Goal: Browse casually: Explore the website without a specific task or goal

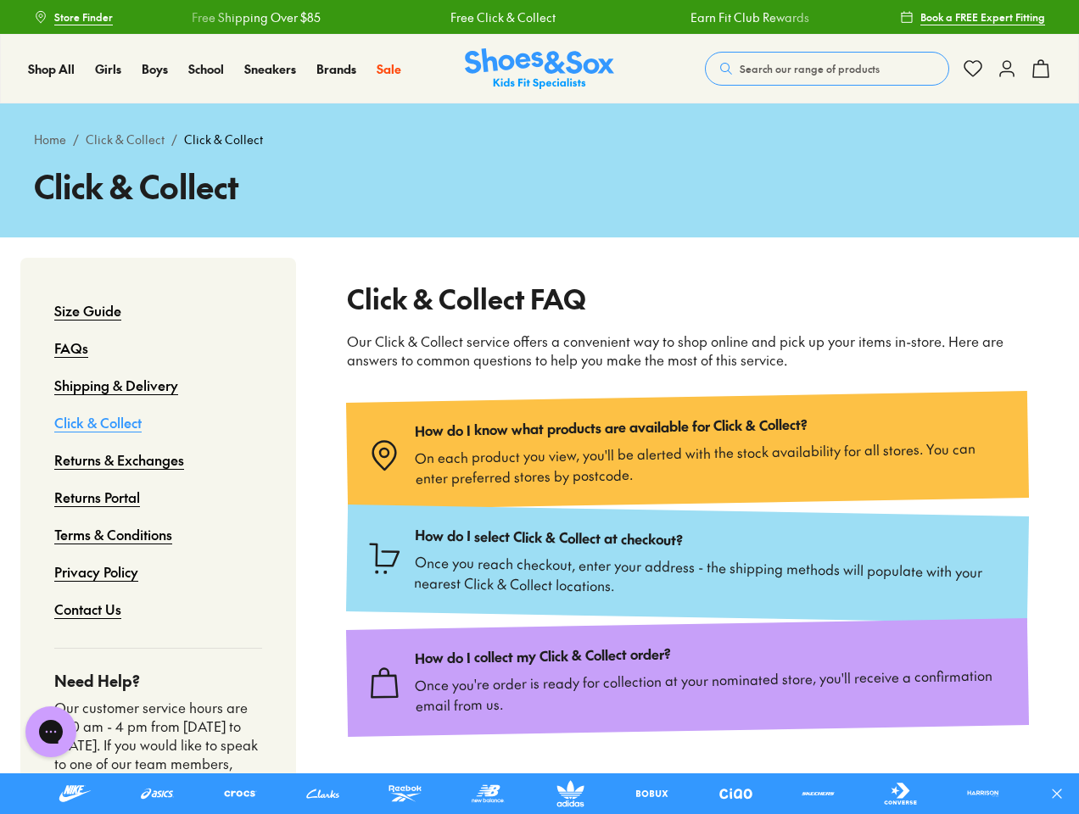
click at [1064, 794] on icon at bounding box center [1056, 793] width 17 height 17
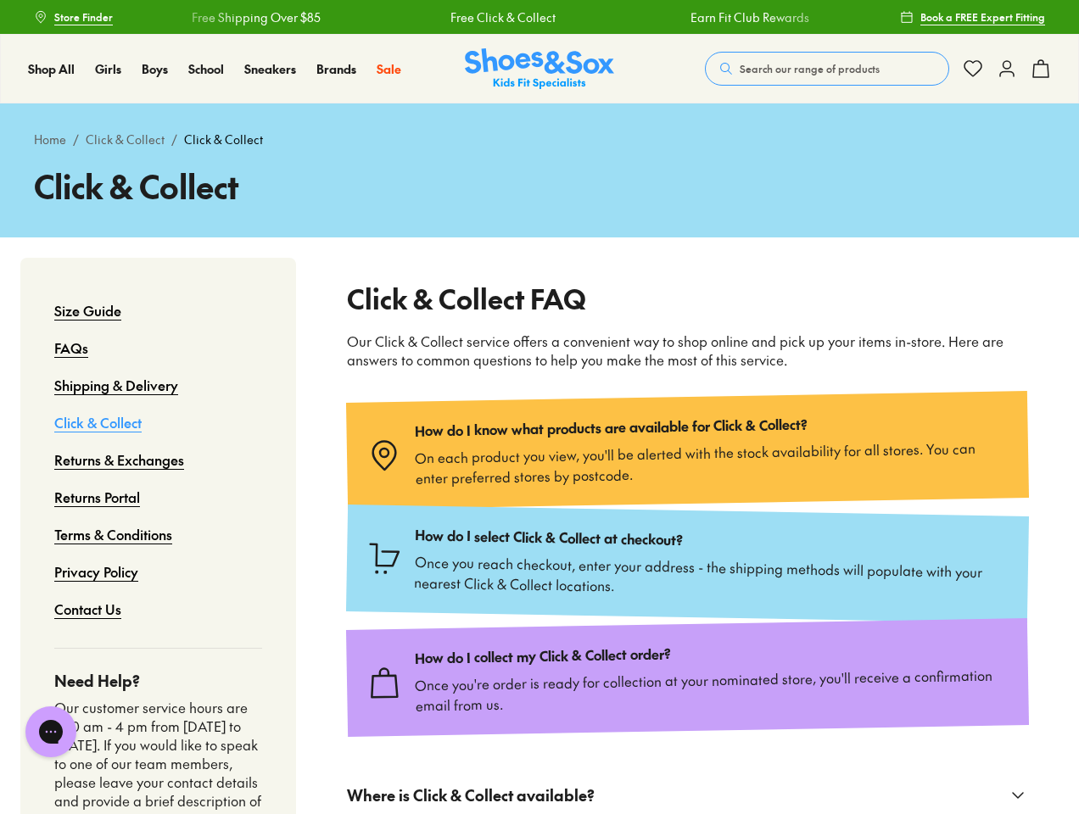
click at [827, 69] on span "Search our range of products" at bounding box center [810, 68] width 140 height 15
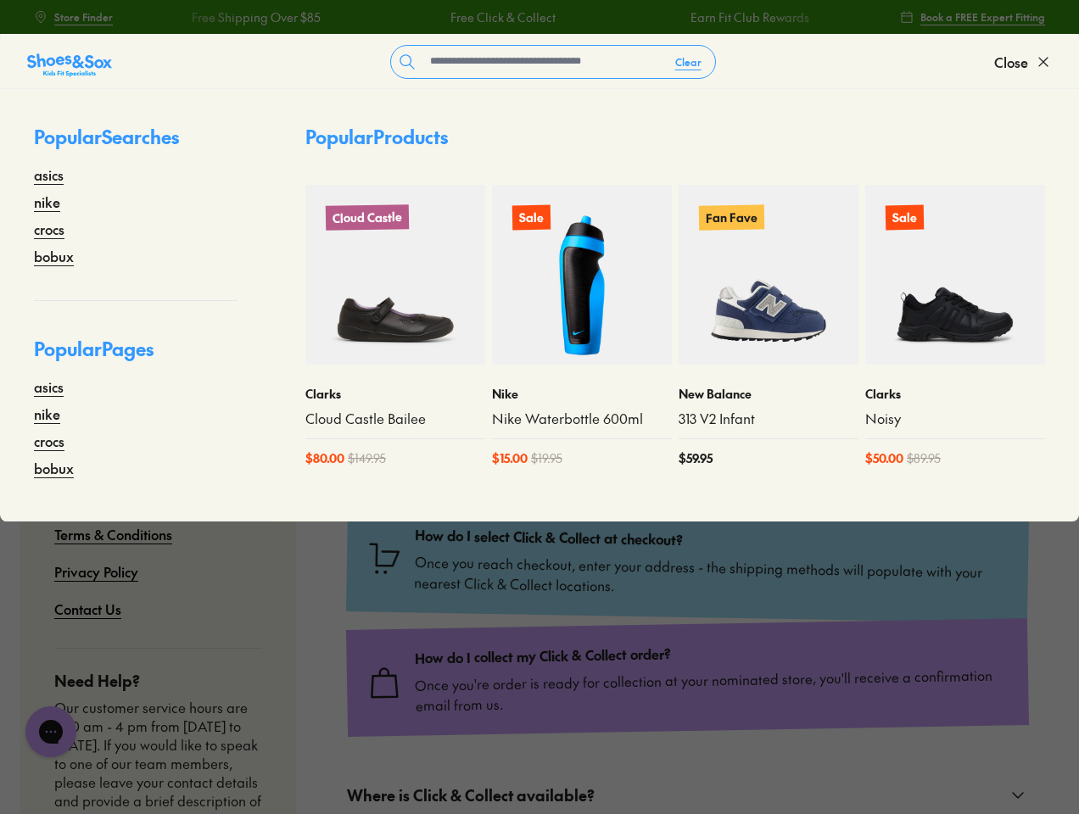
click at [689, 62] on button "Clear" at bounding box center [688, 62] width 53 height 31
click at [1023, 62] on span "Close" at bounding box center [1011, 62] width 34 height 20
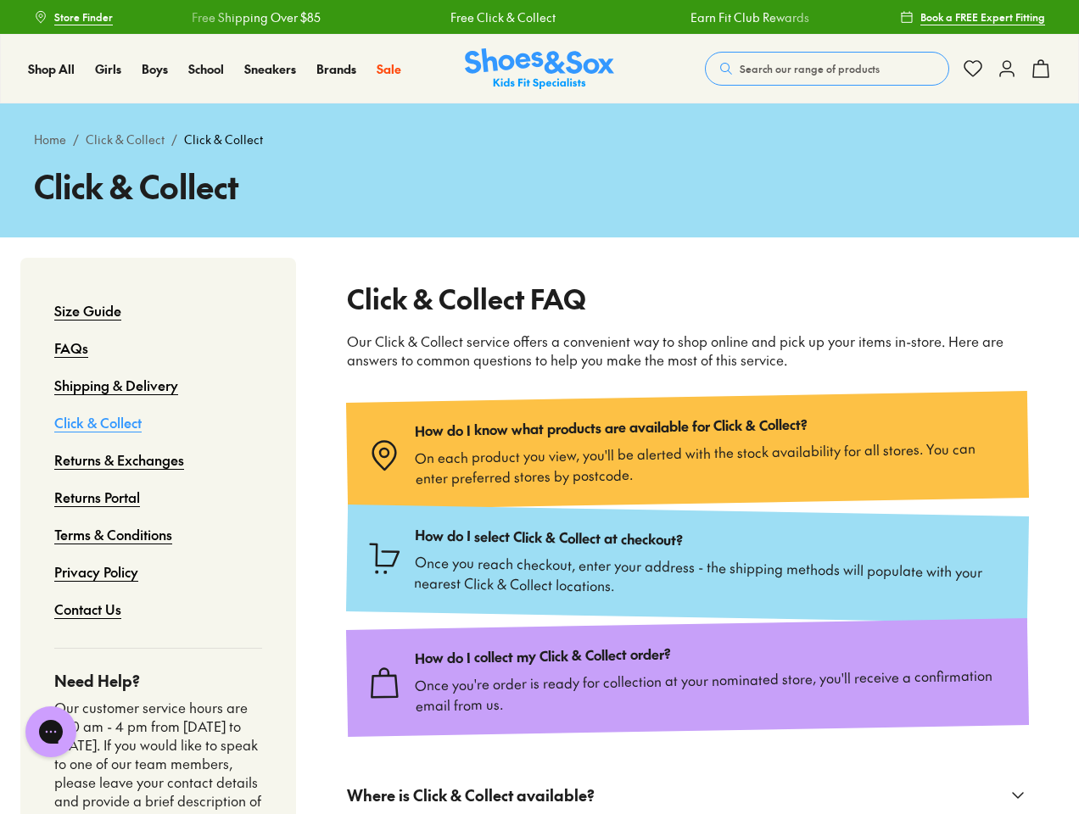
click at [1041, 69] on icon at bounding box center [1040, 69] width 20 height 20
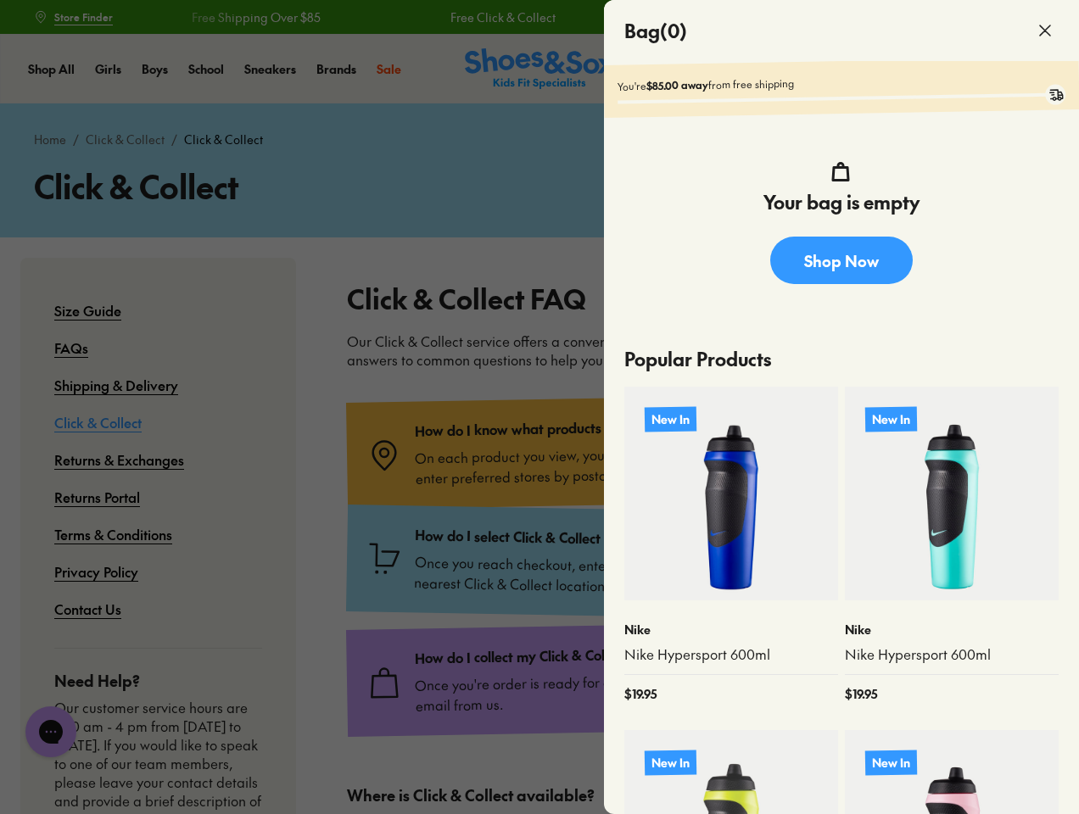
click at [51, 732] on div at bounding box center [539, 407] width 1079 height 814
